Goal: Navigation & Orientation: Understand site structure

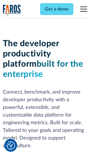
scroll to position [86, 0]
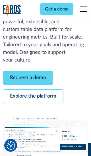
click at [28, 78] on link "Request a demo" at bounding box center [28, 78] width 50 height 14
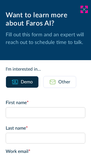
click at [84, 9] on icon at bounding box center [84, 9] width 5 height 4
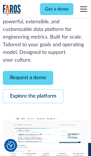
scroll to position [104, 0]
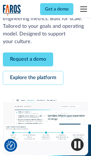
click at [33, 78] on link "Explore the platform" at bounding box center [33, 78] width 61 height 14
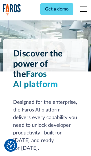
scroll to position [4275, 0]
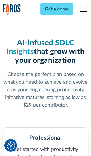
scroll to position [884, 0]
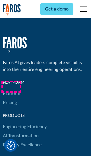
click at [11, 89] on link "Platform" at bounding box center [11, 93] width 17 height 9
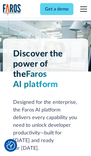
scroll to position [4458, 0]
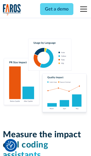
scroll to position [3519, 0]
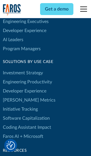
click at [17, 96] on link "[PERSON_NAME] Metrics" at bounding box center [29, 100] width 53 height 9
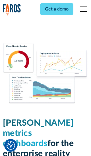
scroll to position [2493, 0]
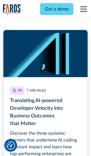
scroll to position [2573, 0]
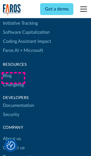
click at [13, 80] on link "Changelog" at bounding box center [13, 84] width 21 height 9
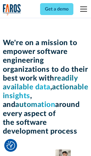
scroll to position [1964, 0]
